Goal: Download file/media

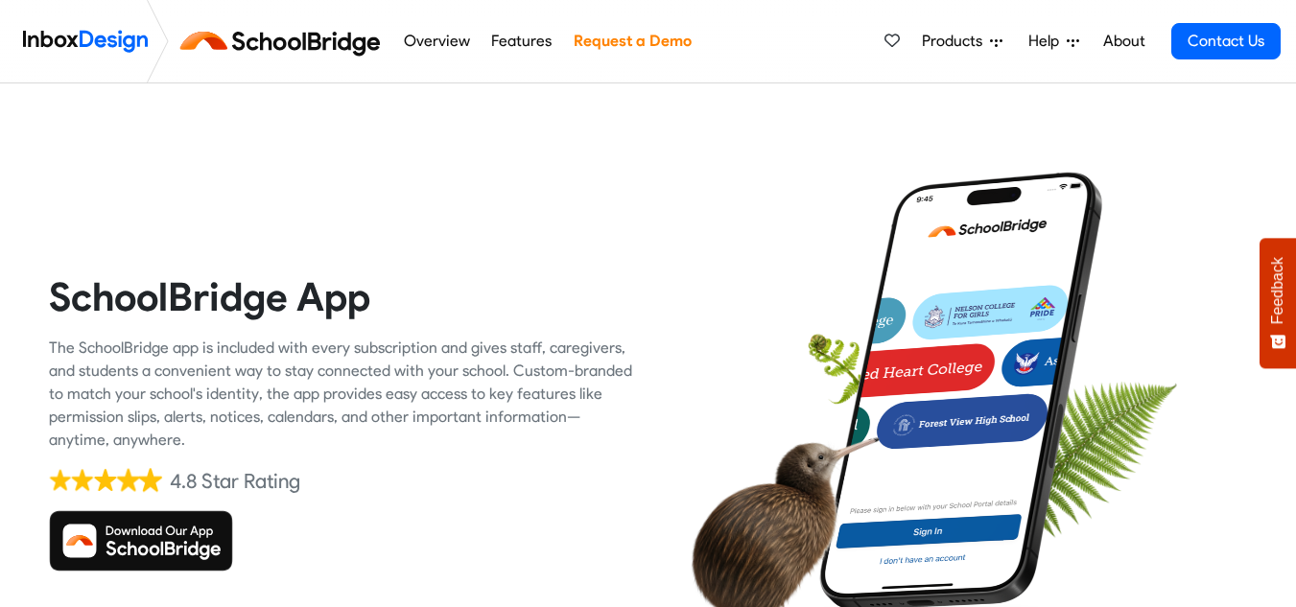
scroll to position [192, 0]
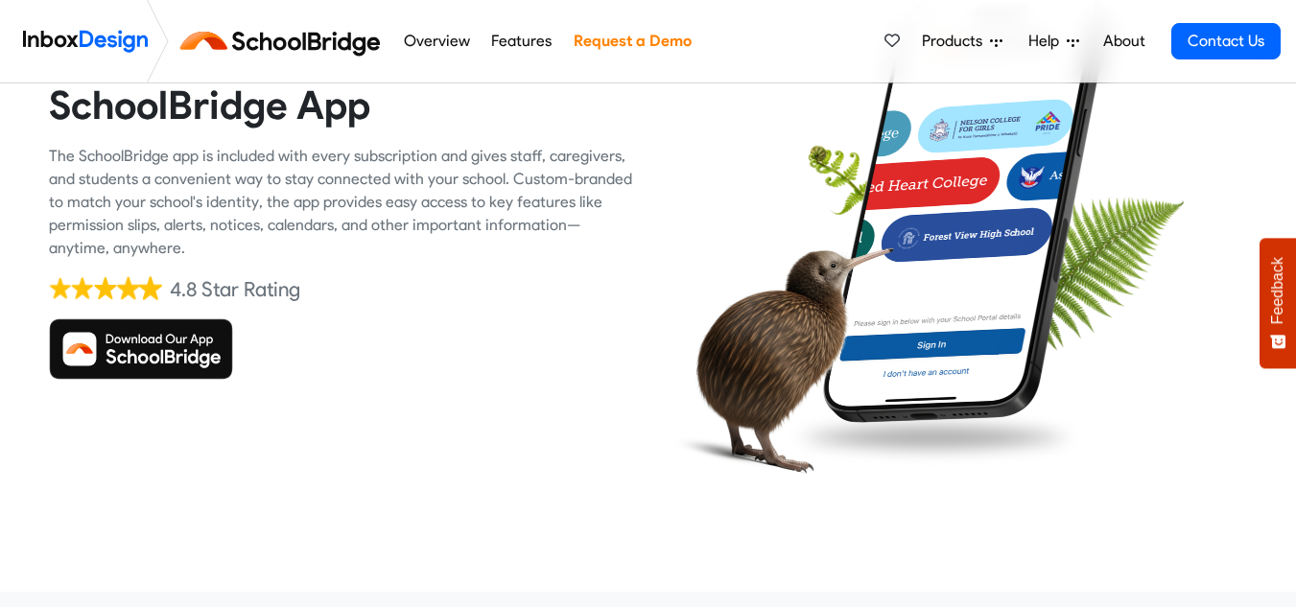
click at [167, 344] on img at bounding box center [141, 349] width 184 height 61
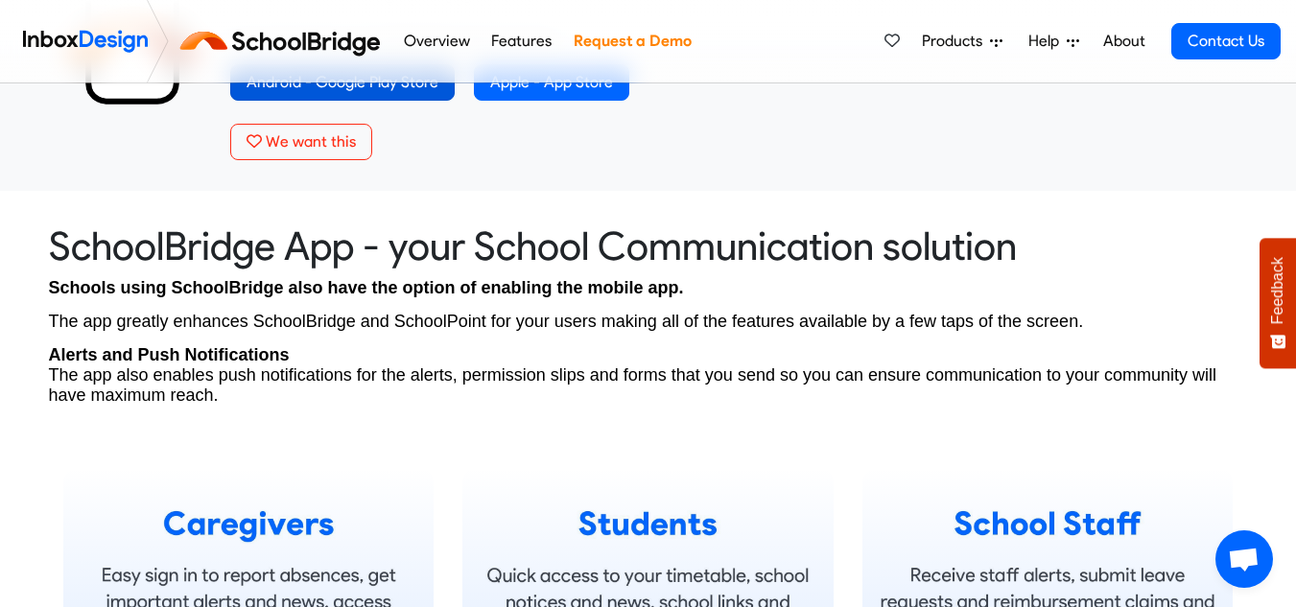
scroll to position [959, 0]
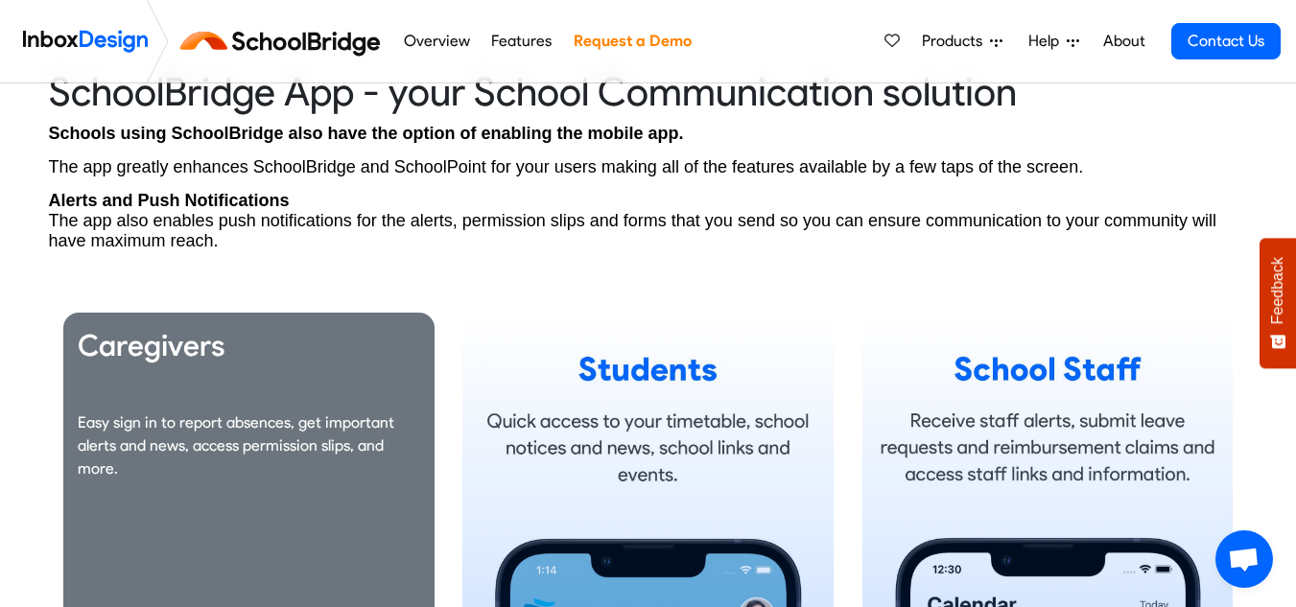
scroll to position [672, 0]
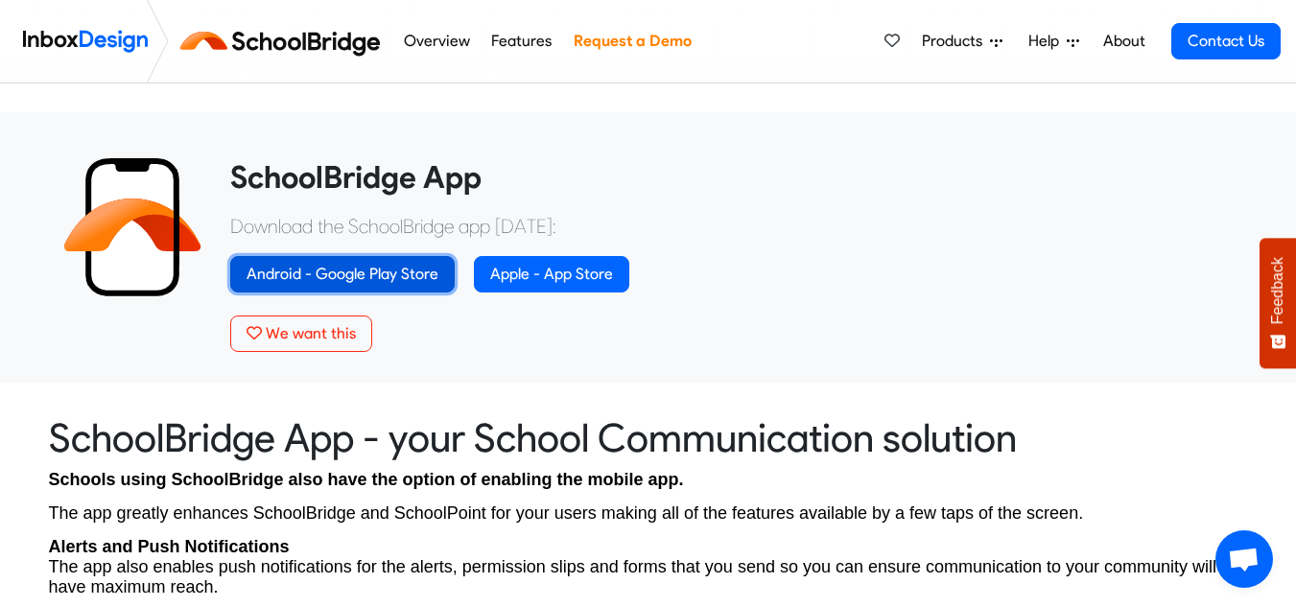
click at [323, 270] on link "Android - Google Play Store" at bounding box center [342, 274] width 224 height 36
